Goal: Find specific page/section: Find specific page/section

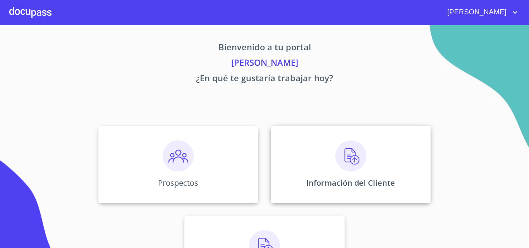
click at [340, 164] on img at bounding box center [350, 156] width 31 height 31
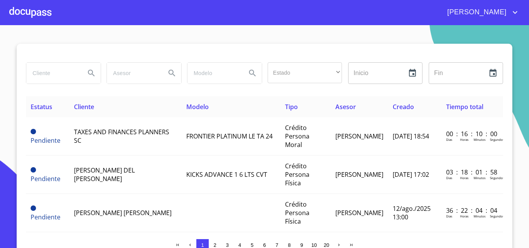
click at [45, 76] on input "search" at bounding box center [52, 73] width 53 height 21
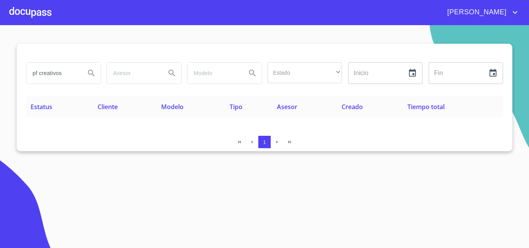
drag, startPoint x: 73, startPoint y: 75, endPoint x: 39, endPoint y: 76, distance: 34.1
click at [39, 76] on input "pf creativos" at bounding box center [52, 73] width 53 height 21
type input "pf"
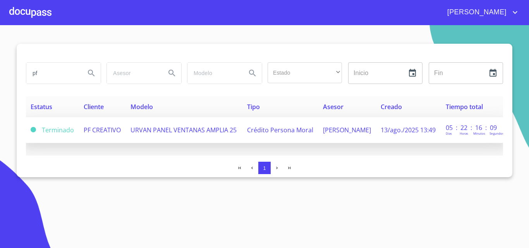
click at [139, 127] on span "URVAN PANEL VENTANAS AMPLIA 25" at bounding box center [183, 130] width 106 height 9
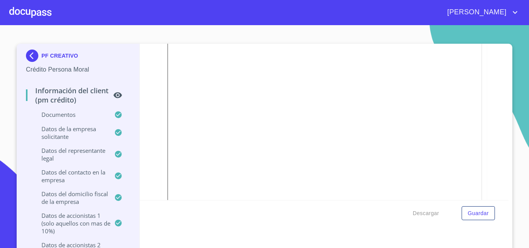
click at [486, 158] on div "Información del Client (PM crédito) Documentos Documento de identificación repr…" at bounding box center [324, 122] width 369 height 156
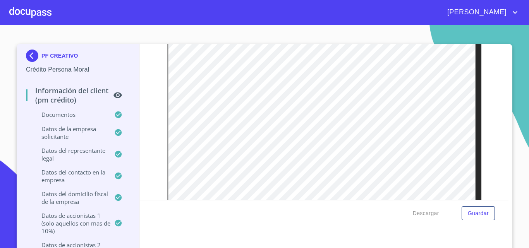
scroll to position [1975, 0]
click at [489, 145] on div "Información del Client (PM crédito) Documentos Documento de identificación repr…" at bounding box center [324, 122] width 369 height 156
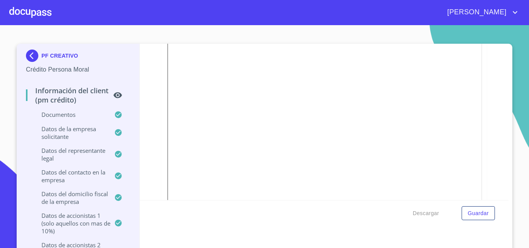
scroll to position [2284, 0]
